Goal: Ask a question: Seek information or help from site administrators or community

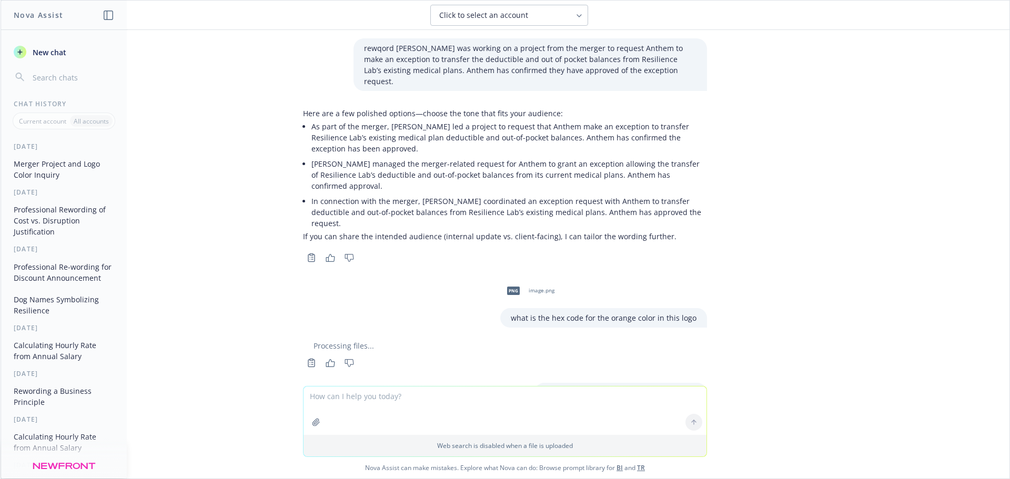
scroll to position [716, 0]
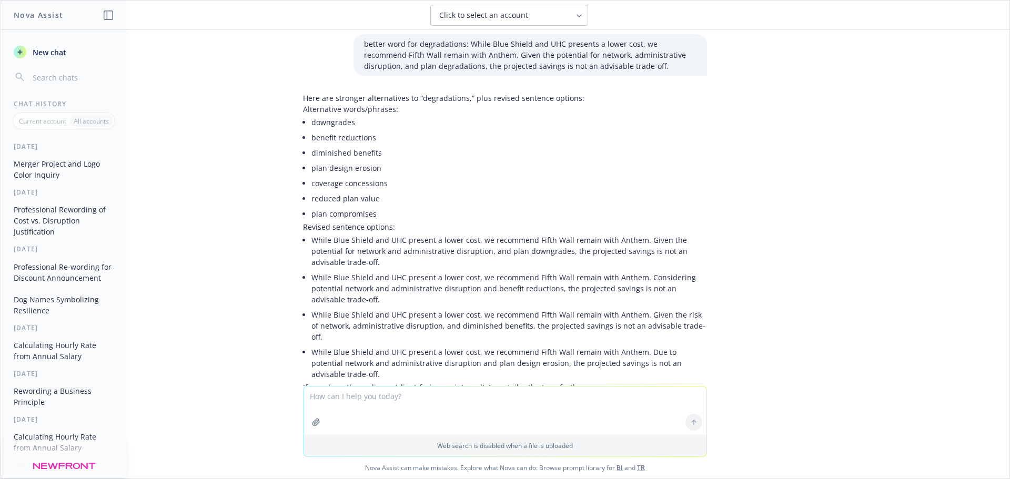
click at [394, 403] on textarea at bounding box center [505, 411] width 403 height 48
type textarea "l"
type textarea "hourly rate of pay 95000"
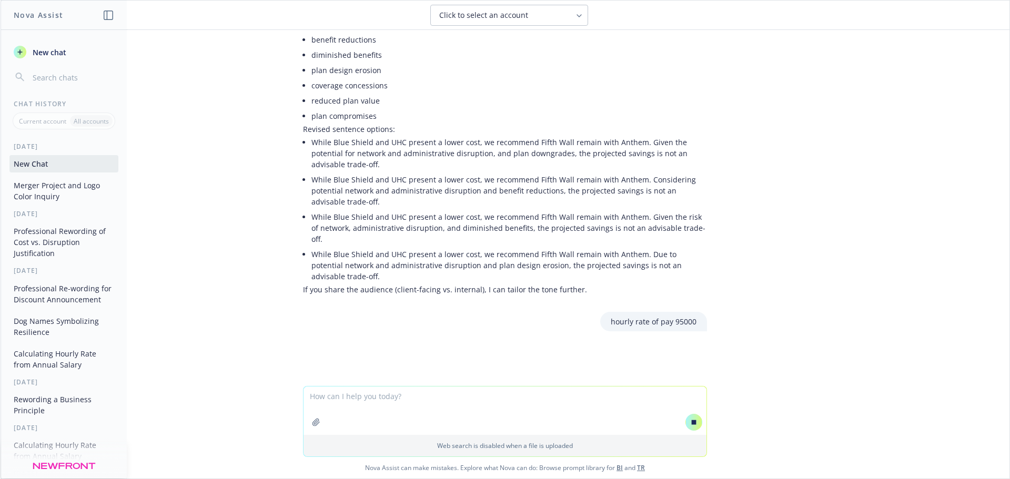
scroll to position [683, 0]
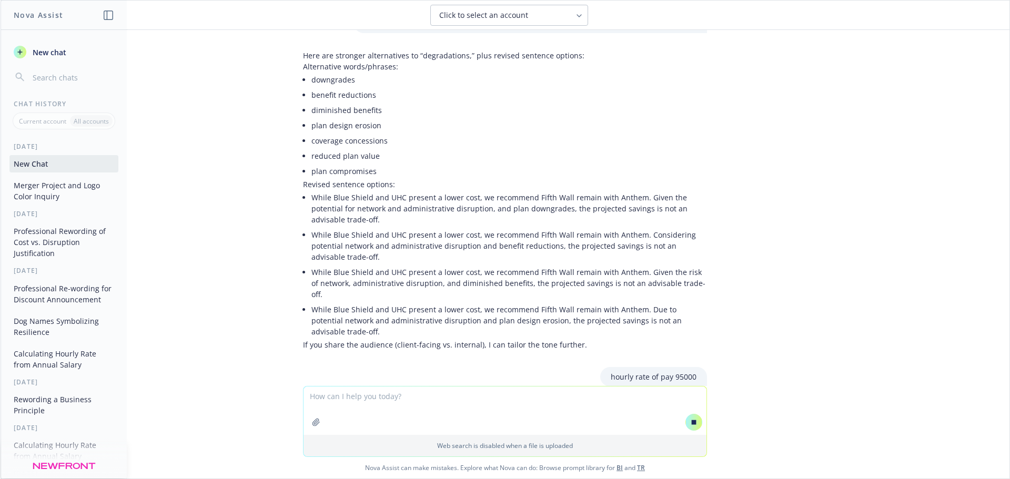
click at [424, 411] on textarea at bounding box center [505, 411] width 403 height 48
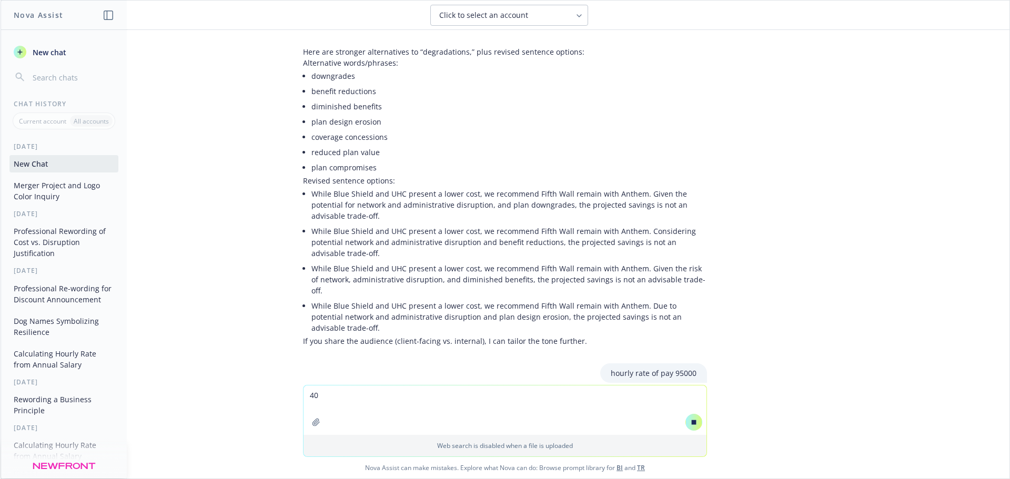
scroll to position [689, 0]
type textarea "40 hours"
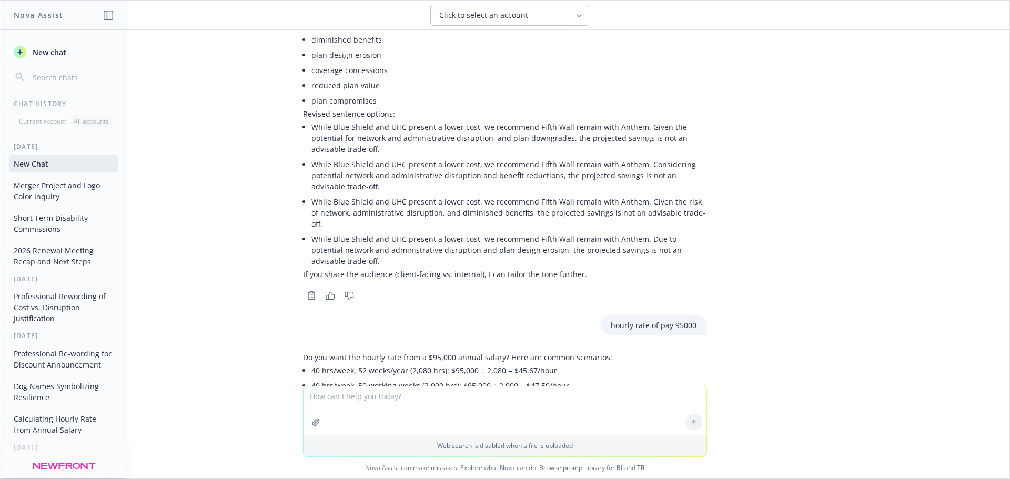
scroll to position [981, 0]
